Goal: Navigation & Orientation: Understand site structure

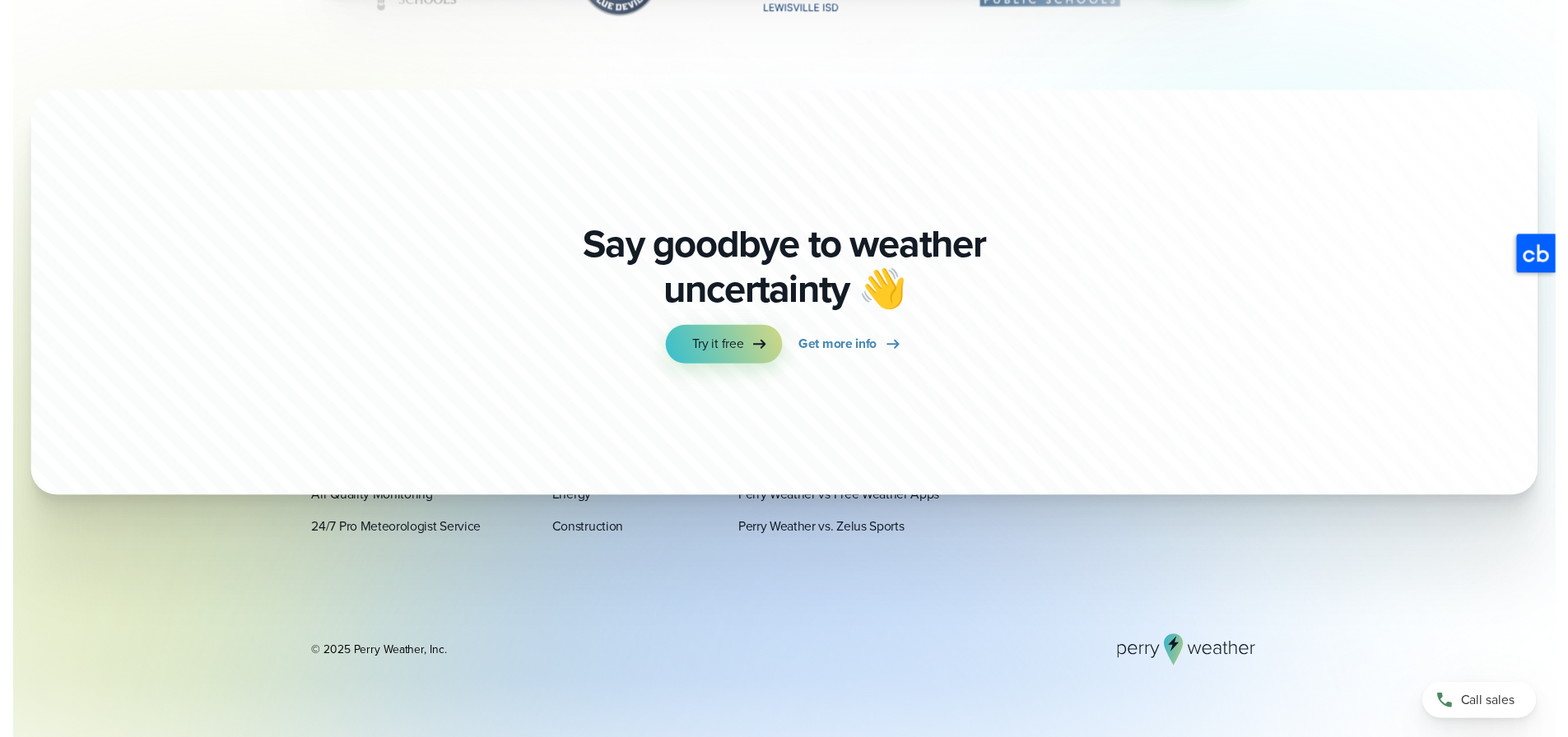
scroll to position [5779, 0]
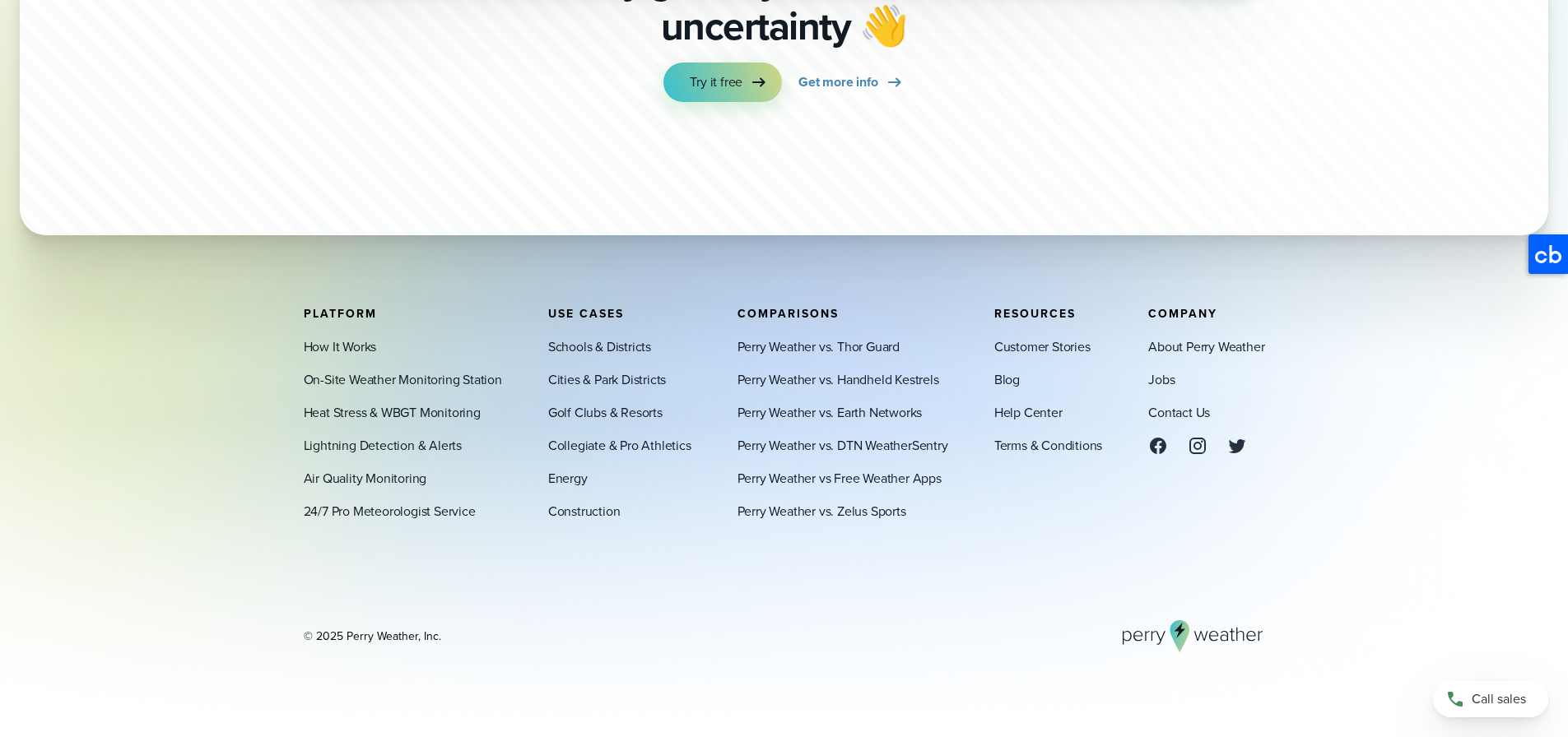
click at [997, 235] on div "Say goodbye to weather uncertainty 👋 Try it free Get more info" at bounding box center [784, 29] width 527 height 411
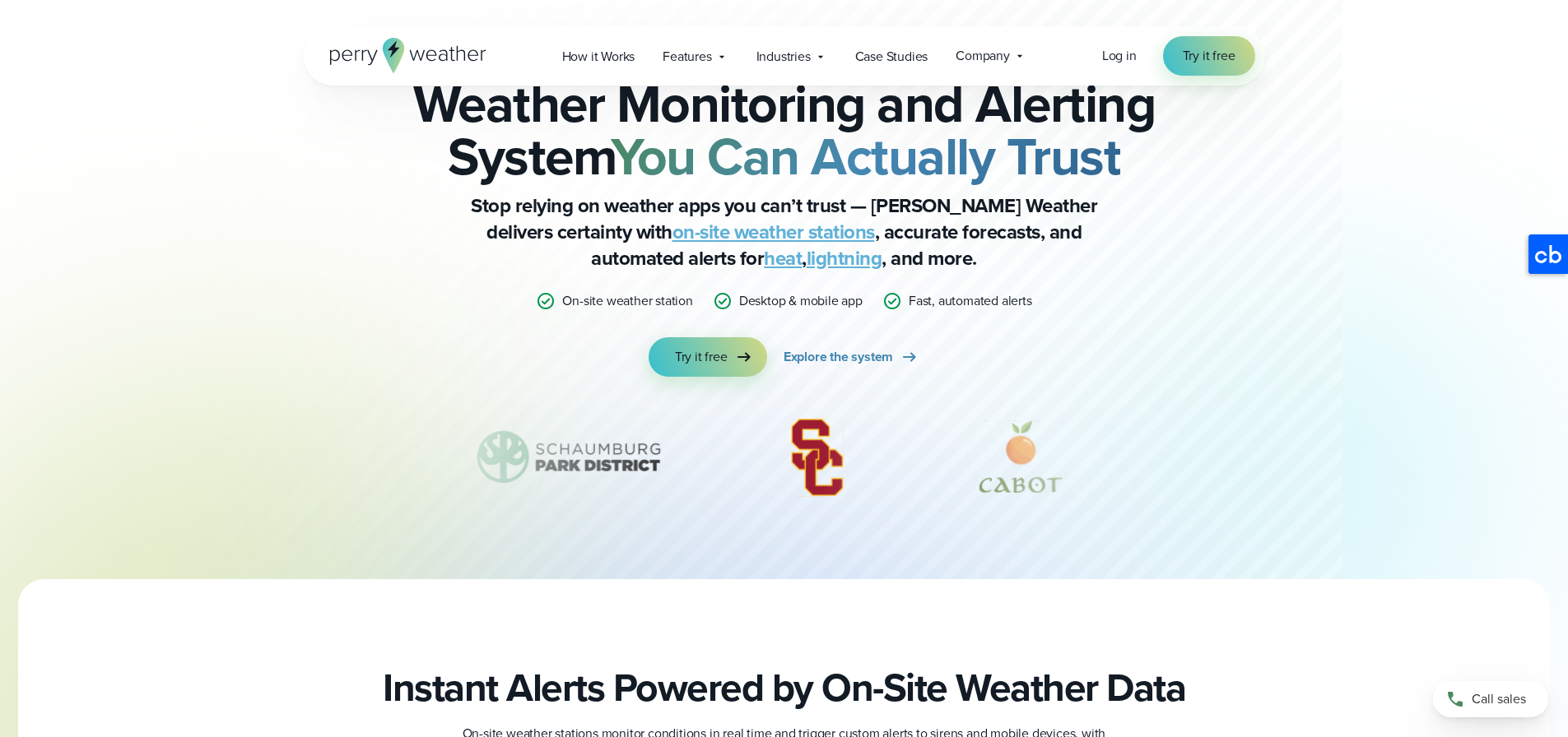
scroll to position [0, 0]
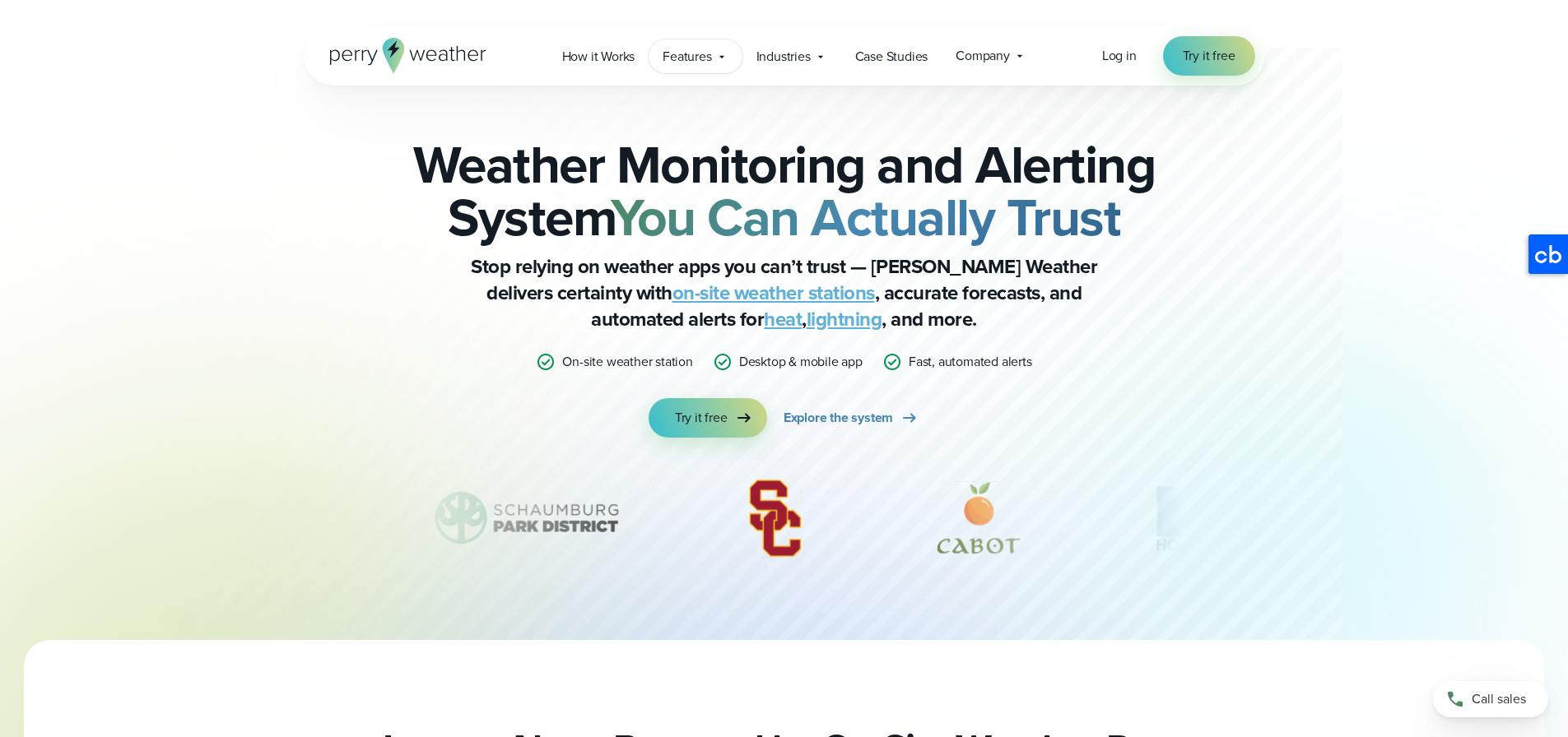
click at [681, 69] on div "Features Explore All Features Explore Perry Weather's on-site weather hardware …" at bounding box center [695, 56] width 93 height 34
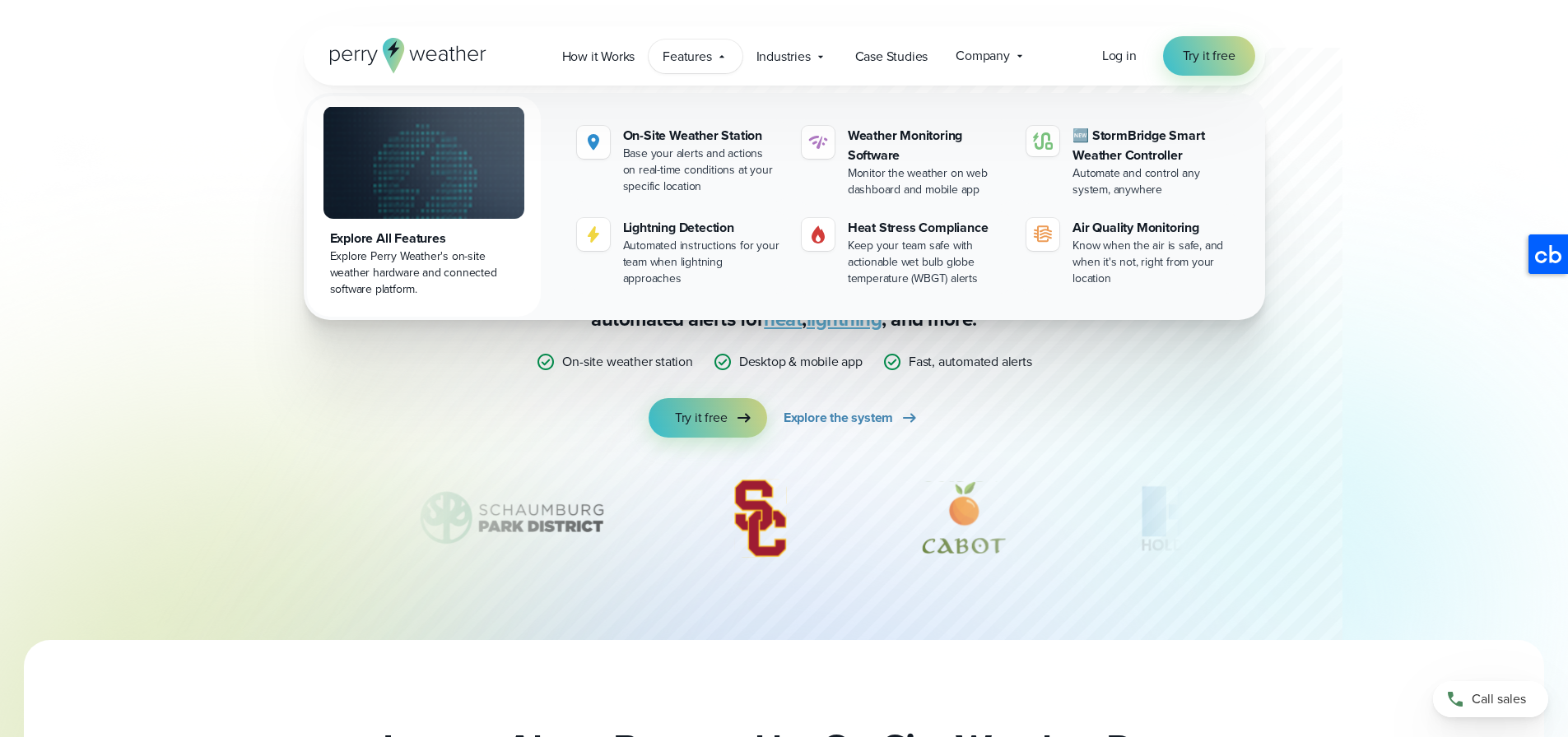
click at [681, 68] on div "Features Explore All Features Explore Perry Weather's on-site weather hardware …" at bounding box center [695, 56] width 93 height 34
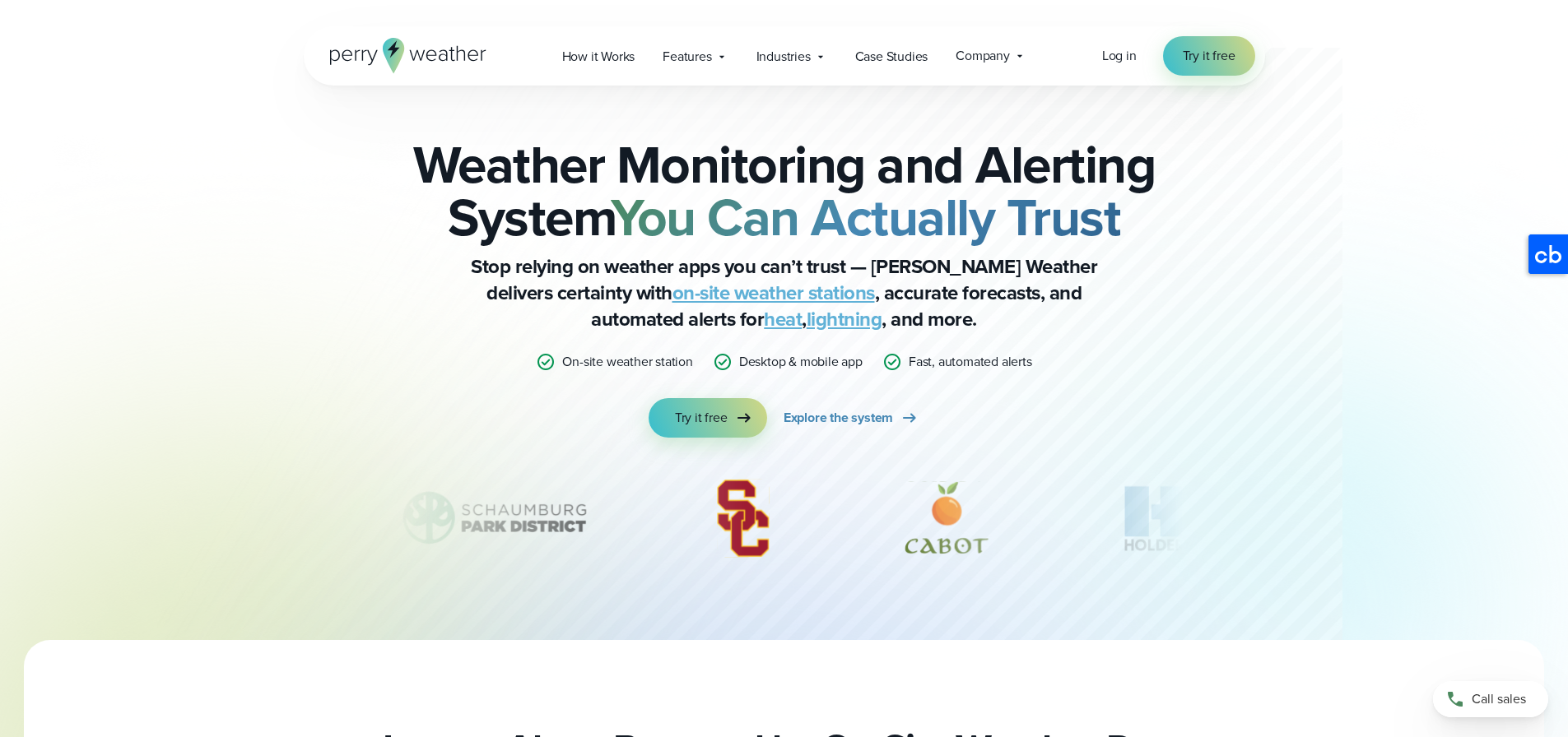
click at [823, 74] on div "Open Menu Log in Try it free How it Works" at bounding box center [784, 55] width 962 height 59
click at [804, 55] on span "Industries" at bounding box center [784, 57] width 54 height 20
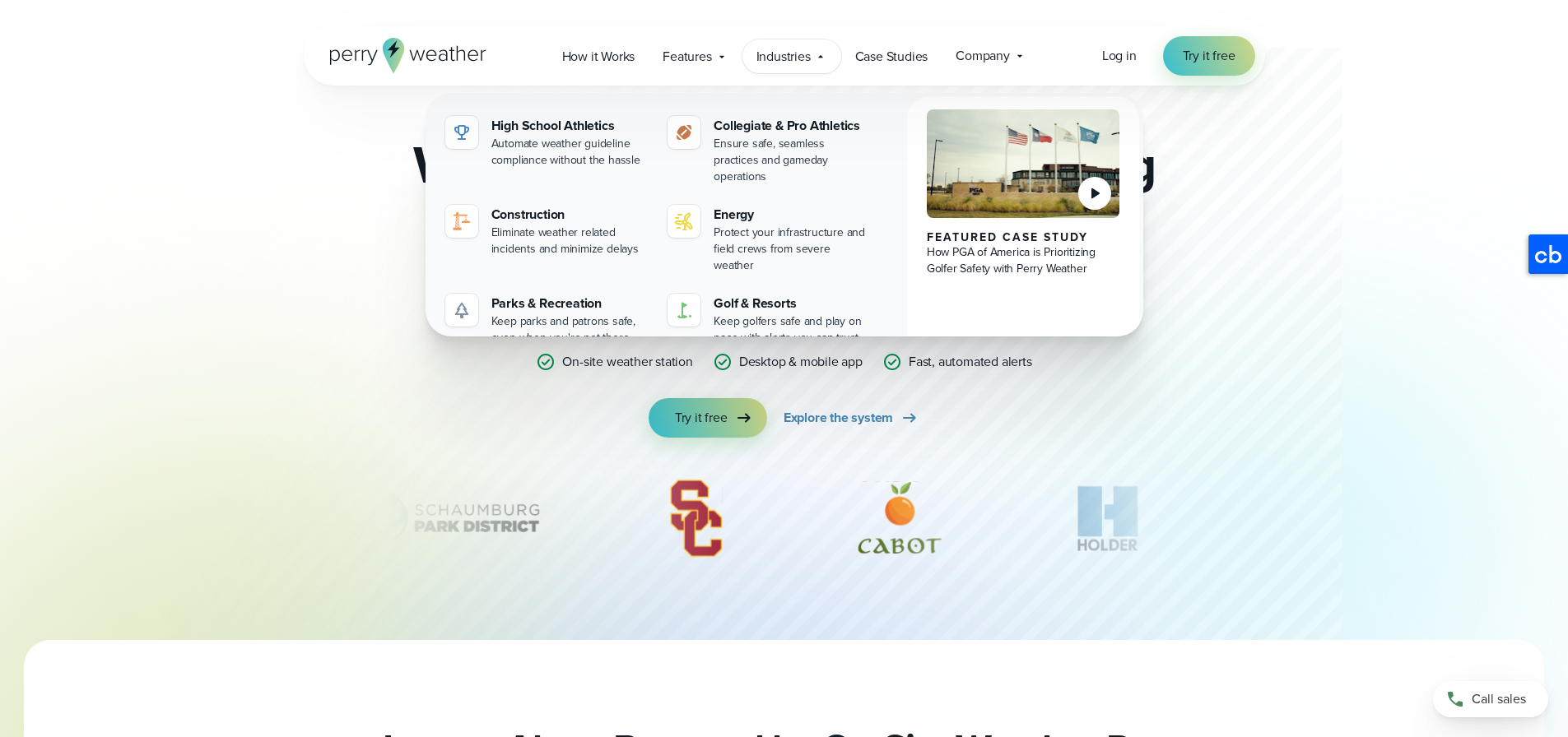
click at [804, 55] on span "Industries" at bounding box center [784, 57] width 54 height 20
